Goal: Information Seeking & Learning: Learn about a topic

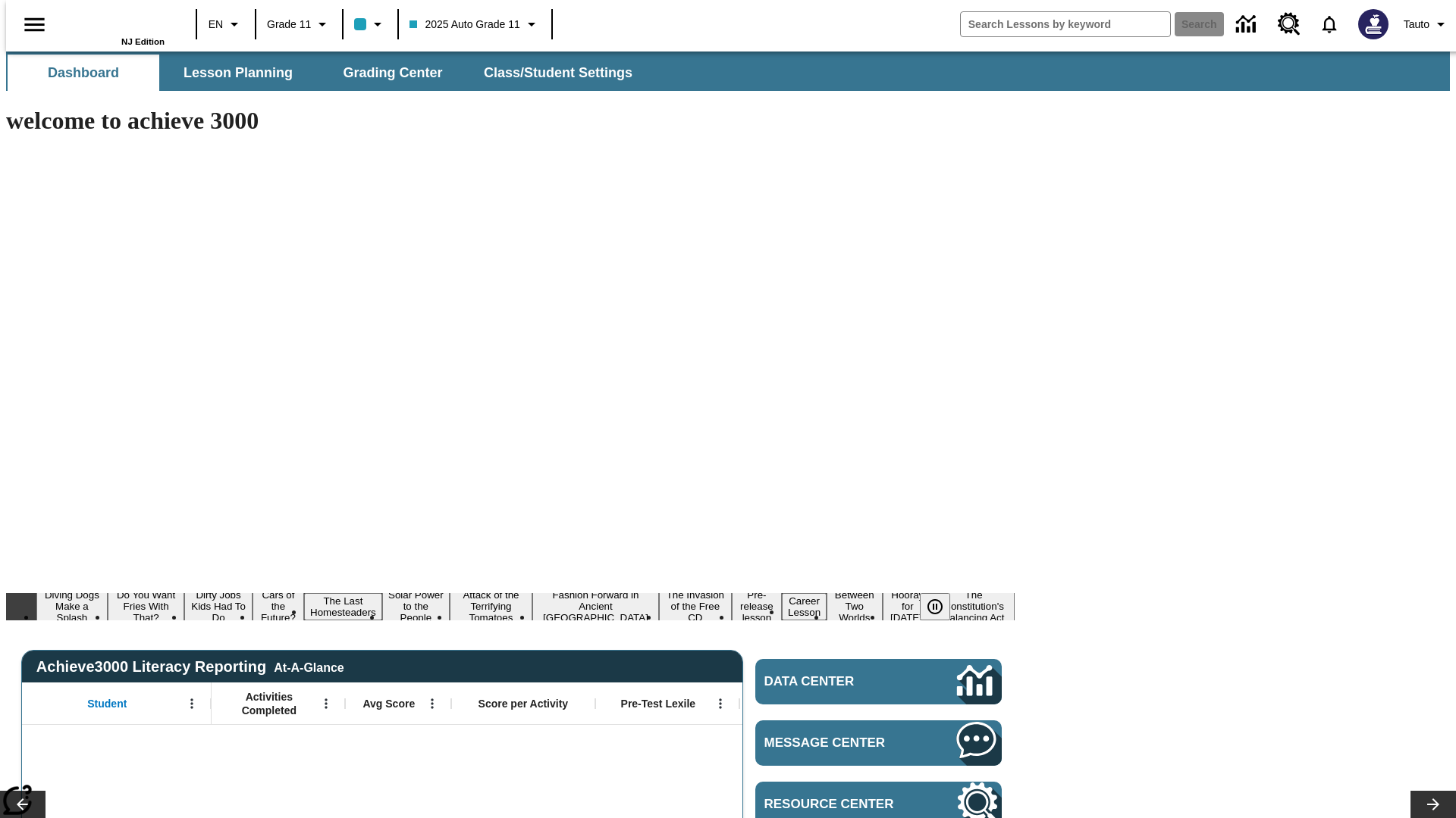
type input "-1"
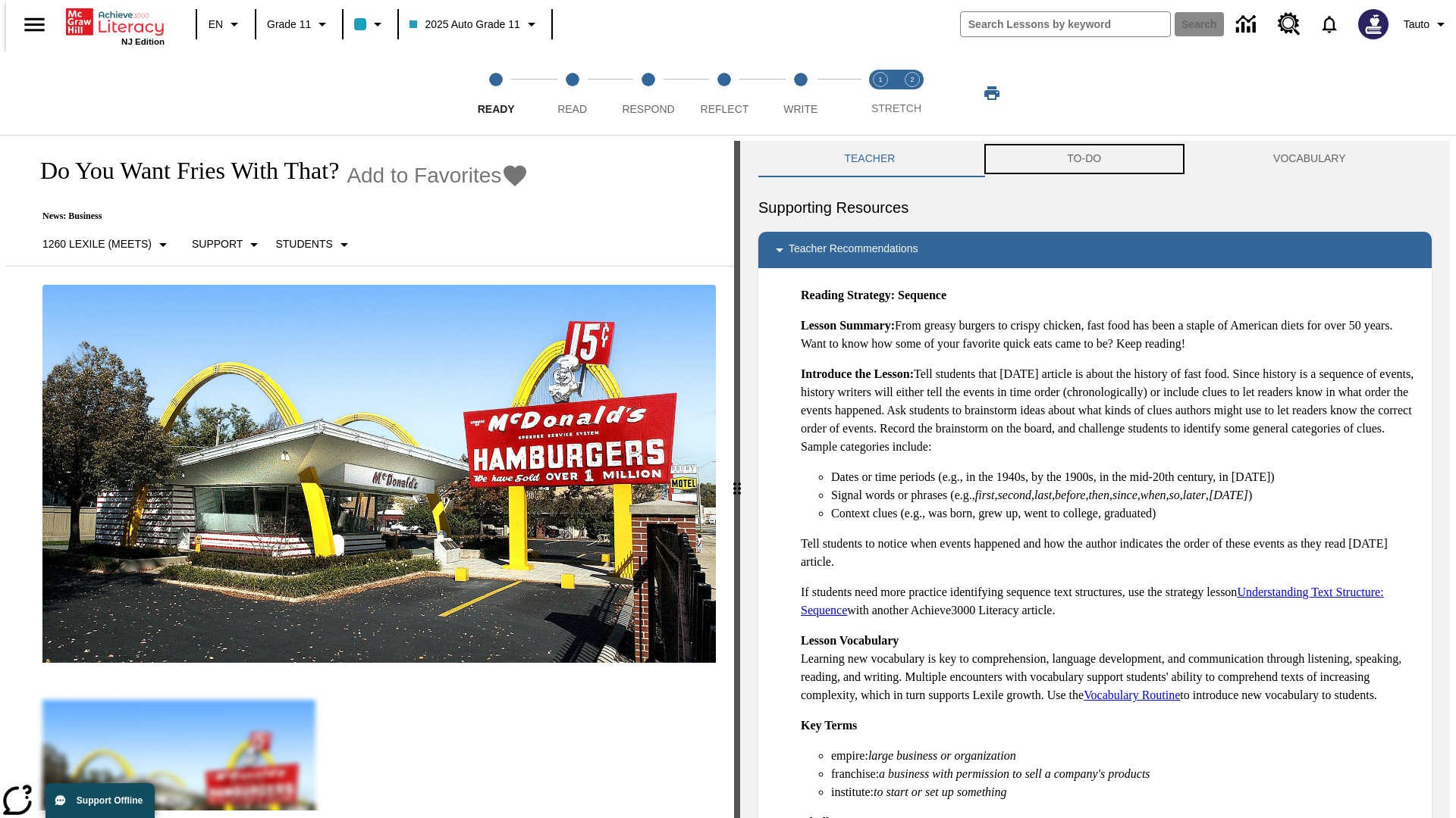
click at [1085, 160] on button "TO-DO" at bounding box center [1084, 160] width 206 height 37
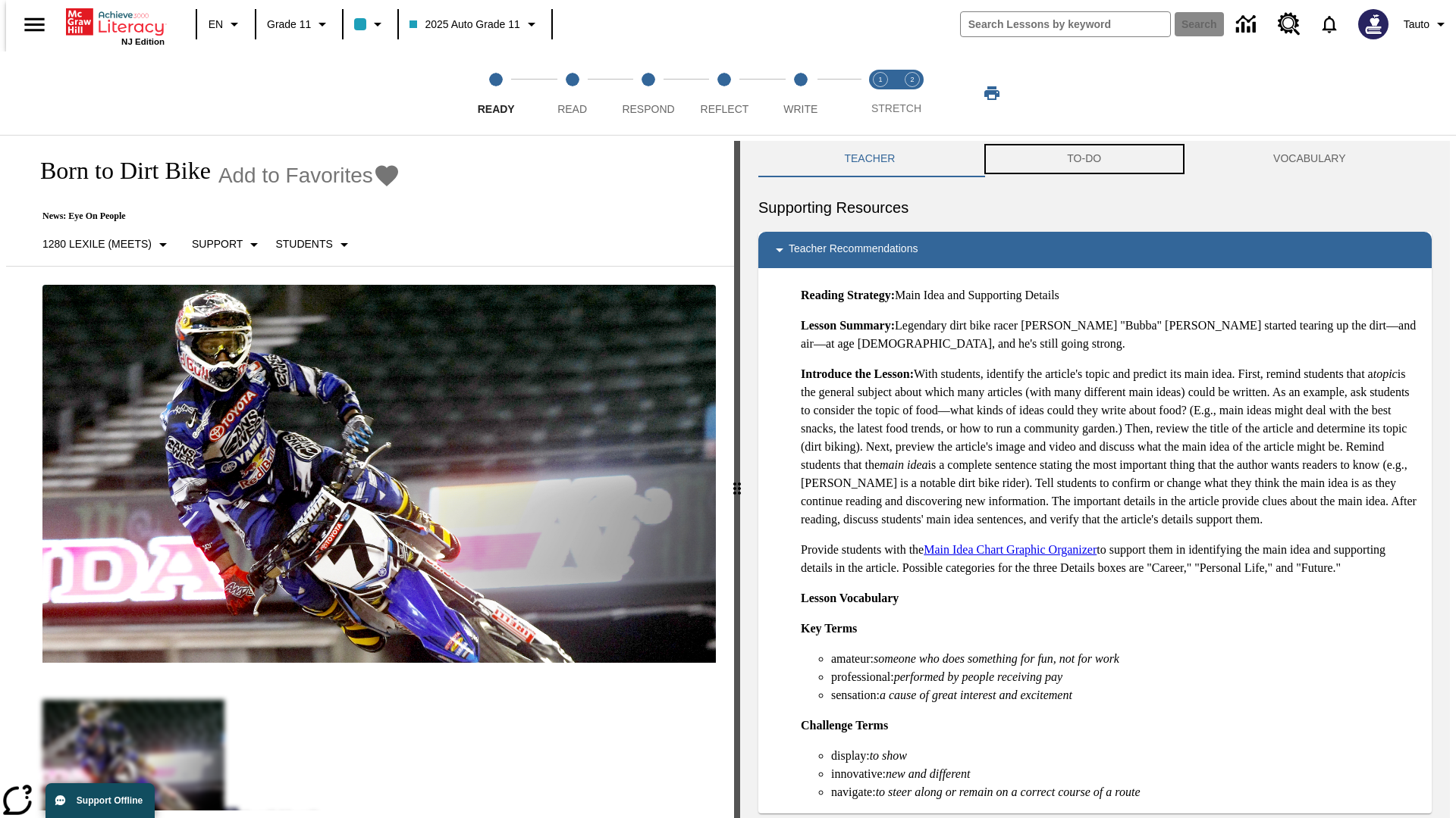
click at [1085, 160] on button "TO-DO" at bounding box center [1084, 160] width 206 height 37
